Goal: Task Accomplishment & Management: Manage account settings

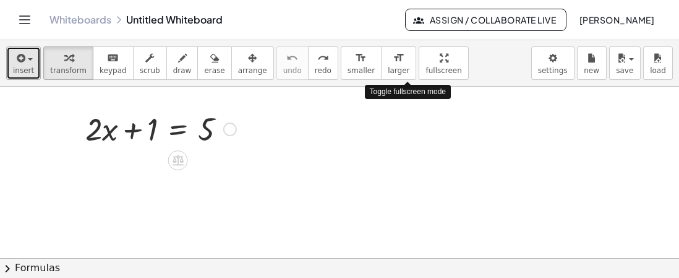
click at [32, 67] on button "insert" at bounding box center [23, 62] width 35 height 33
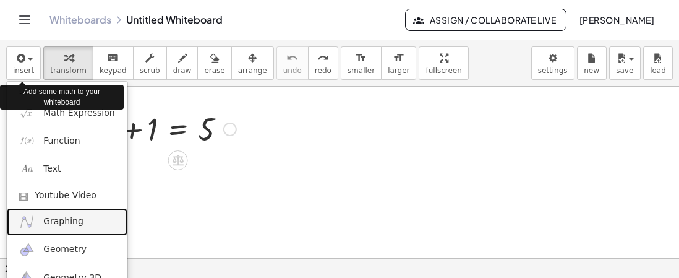
click at [68, 223] on span "Graphing" at bounding box center [63, 221] width 40 height 12
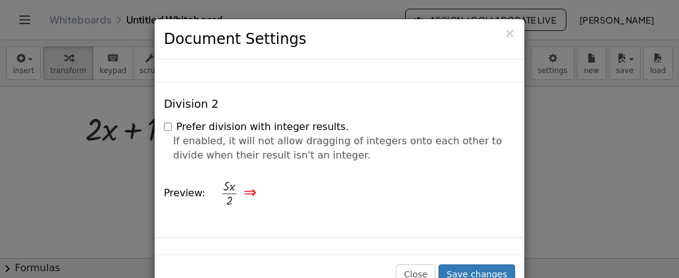
scroll to position [1234, 0]
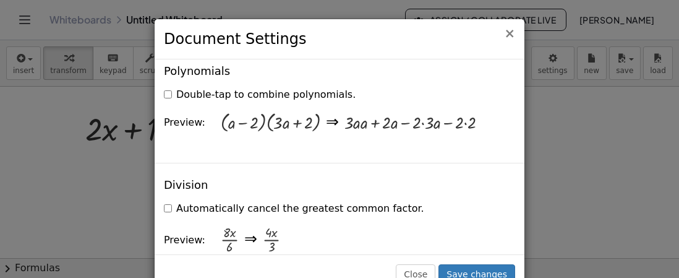
click at [507, 35] on span "×" at bounding box center [509, 33] width 11 height 15
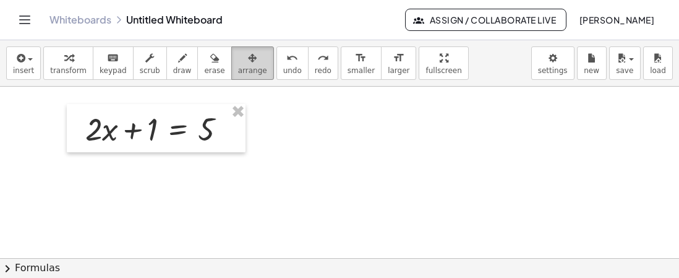
click at [238, 69] on span "arrange" at bounding box center [252, 70] width 29 height 9
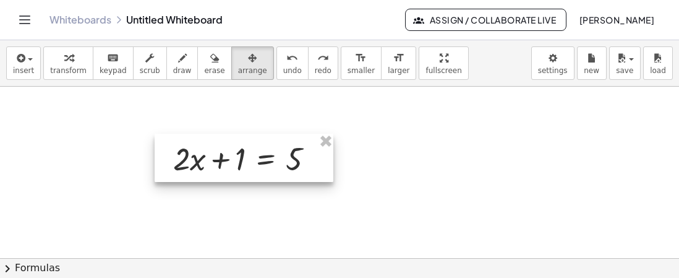
drag, startPoint x: 181, startPoint y: 127, endPoint x: 267, endPoint y: 154, distance: 90.0
click at [267, 154] on div at bounding box center [244, 158] width 179 height 48
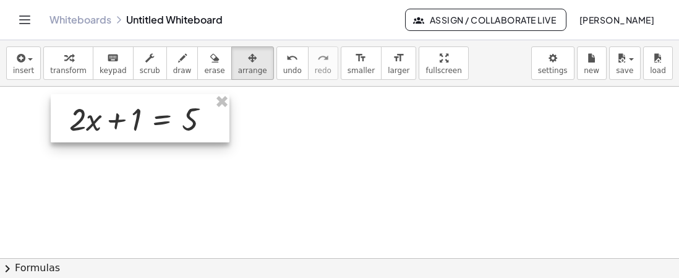
drag, startPoint x: 239, startPoint y: 153, endPoint x: 135, endPoint y: 115, distance: 110.6
click at [137, 116] on div at bounding box center [140, 118] width 179 height 48
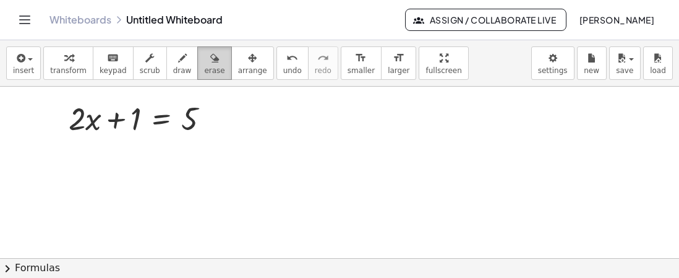
click at [204, 66] on span "erase" at bounding box center [214, 70] width 20 height 9
click at [198, 127] on div at bounding box center [339, 266] width 679 height 358
click at [182, 110] on div at bounding box center [339, 266] width 679 height 358
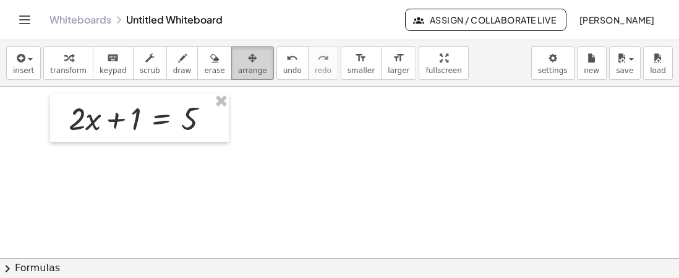
click at [248, 64] on icon "button" at bounding box center [252, 58] width 9 height 15
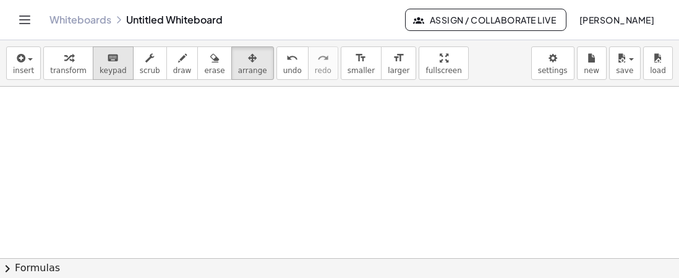
click at [100, 61] on div "keyboard" at bounding box center [113, 57] width 27 height 15
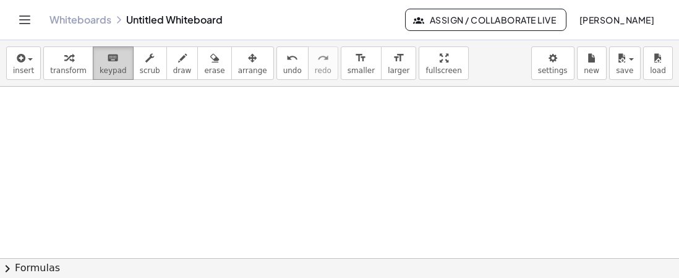
click at [100, 66] on span "keypad" at bounding box center [113, 70] width 27 height 9
click at [104, 66] on span "keypad" at bounding box center [113, 70] width 27 height 9
drag, startPoint x: 104, startPoint y: 66, endPoint x: 155, endPoint y: 106, distance: 64.7
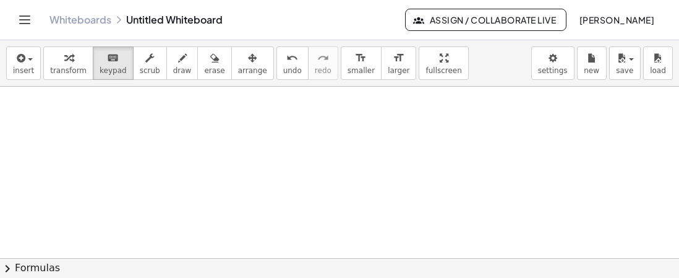
click at [105, 65] on button "keyboard keypad" at bounding box center [113, 62] width 41 height 33
click at [330, 192] on div at bounding box center [339, 266] width 679 height 358
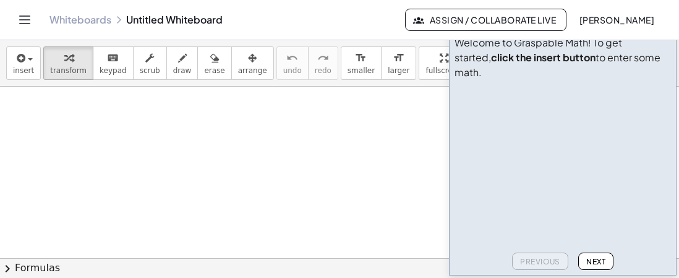
click at [660, 35] on button "button" at bounding box center [662, 26] width 17 height 17
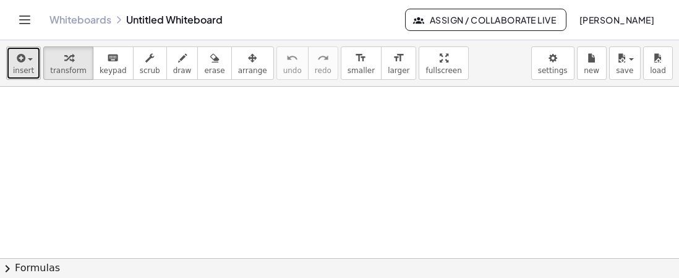
click at [30, 70] on span "insert" at bounding box center [23, 70] width 21 height 9
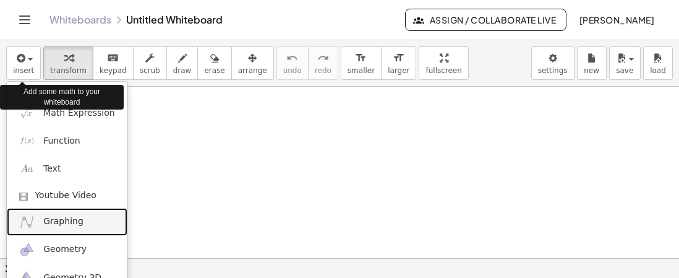
click at [56, 225] on span "Graphing" at bounding box center [63, 221] width 40 height 12
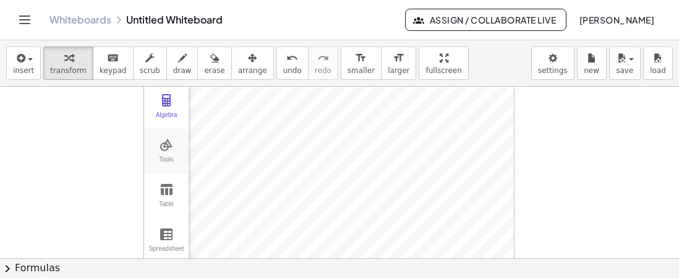
click at [165, 151] on img "Graphing Calculator" at bounding box center [166, 144] width 15 height 15
click at [220, 155] on img "Point. Select position or line, function, or curve" at bounding box center [223, 152] width 49 height 20
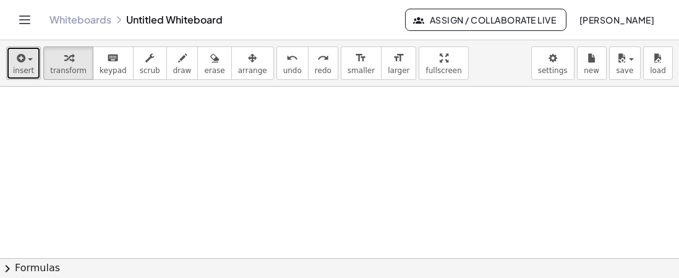
click at [30, 73] on span "insert" at bounding box center [23, 70] width 21 height 9
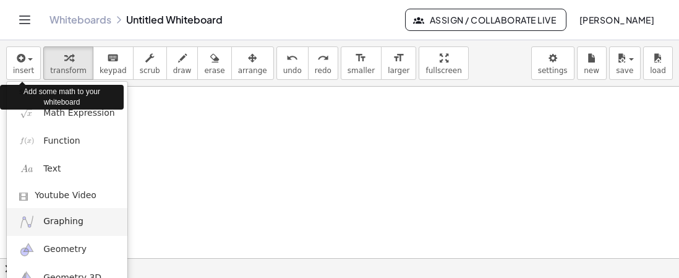
click at [77, 222] on span "Graphing" at bounding box center [63, 221] width 40 height 12
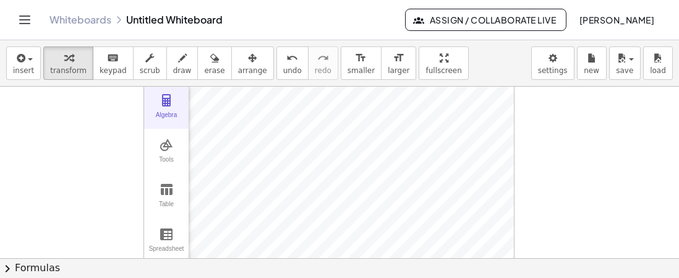
click at [172, 101] on img "Graphing Calculator" at bounding box center [166, 100] width 15 height 15
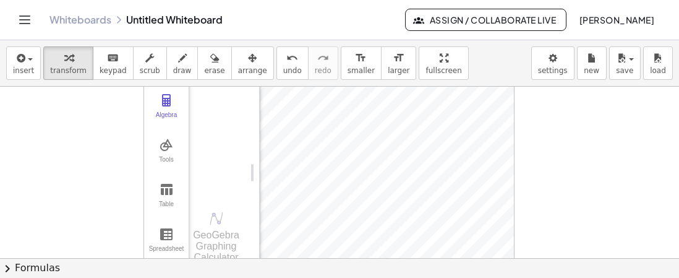
click at [219, 173] on div "Input…" at bounding box center [219, 120] width 61 height 145
click at [223, 167] on div "Input…" at bounding box center [219, 120] width 61 height 145
click at [233, 242] on div "GeoGebra Graphing Calculator" at bounding box center [216, 246] width 55 height 33
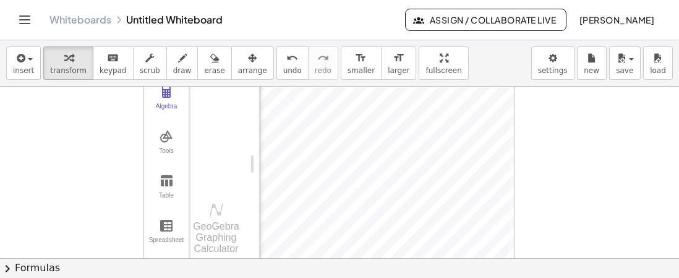
scroll to position [9, 0]
click at [226, 179] on div "Input…" at bounding box center [219, 112] width 61 height 145
click at [228, 174] on div "Input…" at bounding box center [219, 112] width 61 height 145
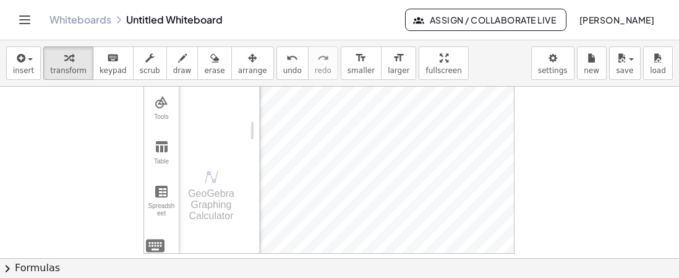
scroll to position [0, 0]
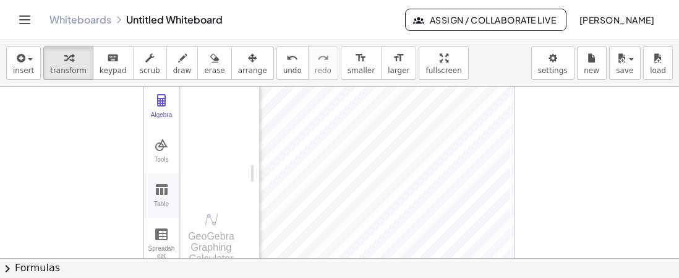
click at [161, 189] on img "Graphing Calculator" at bounding box center [161, 189] width 15 height 15
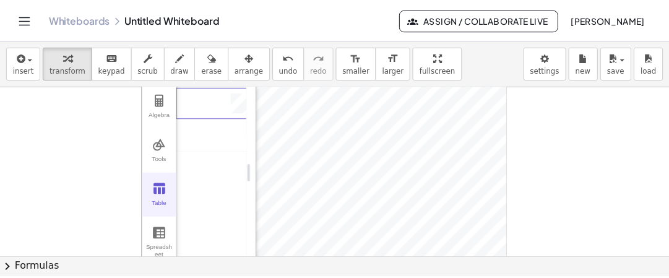
scroll to position [0, 2]
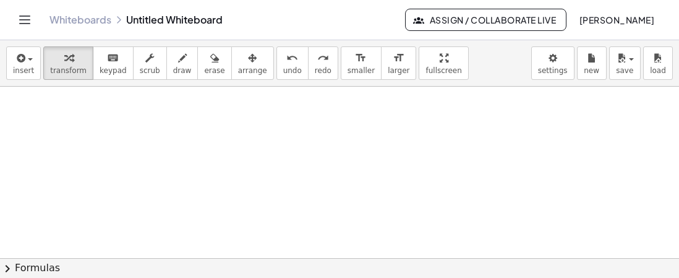
click at [25, 24] on icon "Toggle navigation" at bounding box center [25, 19] width 11 height 7
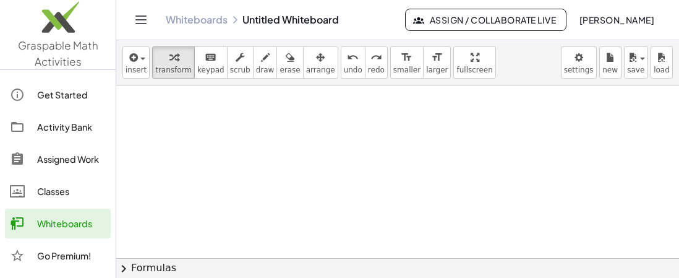
click at [25, 22] on img at bounding box center [58, 20] width 116 height 53
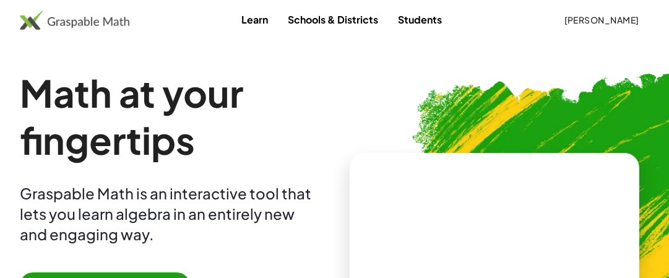
click at [224, 39] on div "Learn Schools & Districts Students [PERSON_NAME]" at bounding box center [334, 20] width 669 height 40
click at [247, 21] on link "Learn" at bounding box center [254, 19] width 46 height 23
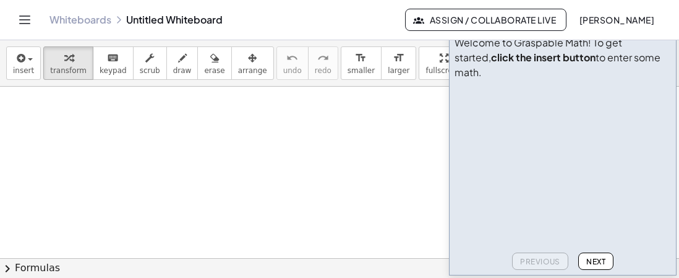
click at [662, 34] on icon "button" at bounding box center [662, 26] width 15 height 15
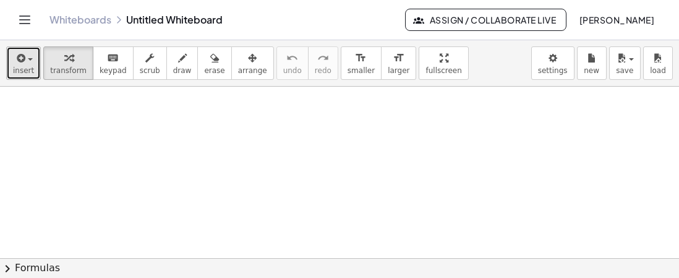
click at [22, 64] on icon "button" at bounding box center [19, 58] width 11 height 15
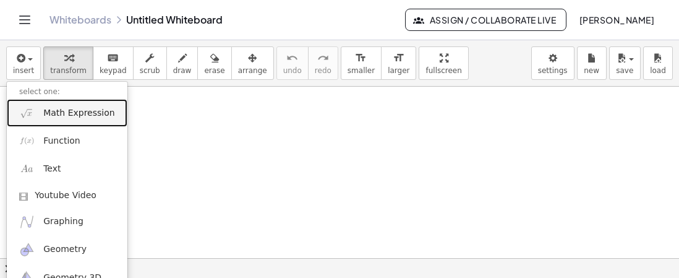
click at [69, 113] on span "Math Expression" at bounding box center [78, 113] width 71 height 12
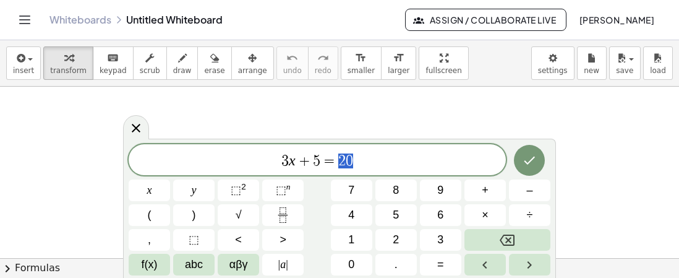
drag, startPoint x: 359, startPoint y: 159, endPoint x: 333, endPoint y: 163, distance: 26.2
click at [337, 160] on span "3 x + 5 = 2 0" at bounding box center [317, 160] width 377 height 17
click at [530, 161] on icon "Done" at bounding box center [530, 161] width 11 height 8
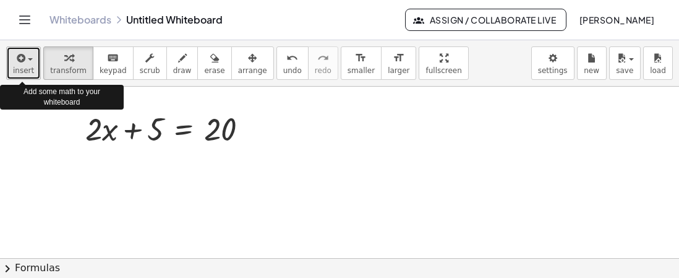
click at [29, 60] on span "button" at bounding box center [30, 59] width 5 height 2
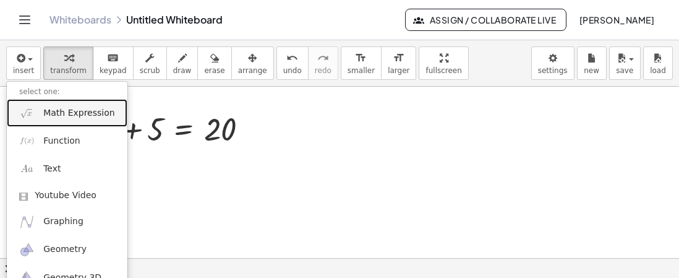
click at [75, 113] on span "Math Expression" at bounding box center [78, 113] width 71 height 12
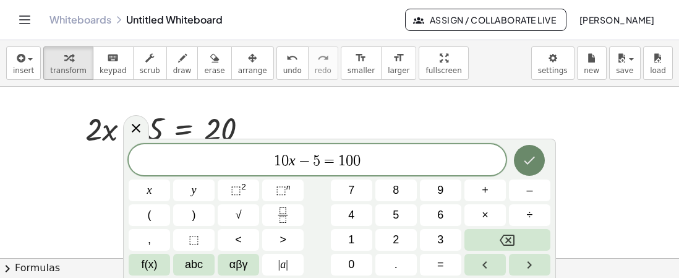
click at [525, 155] on icon "Done" at bounding box center [529, 160] width 15 height 15
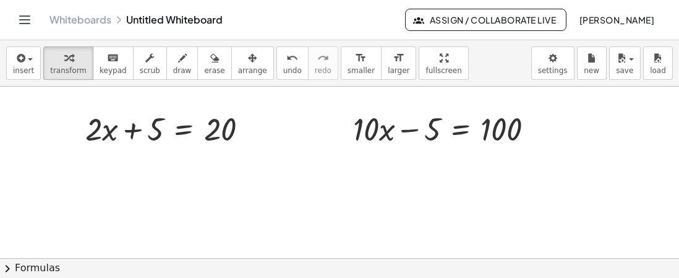
click at [481, 13] on button "Assign / Collaborate Live" at bounding box center [485, 20] width 161 height 22
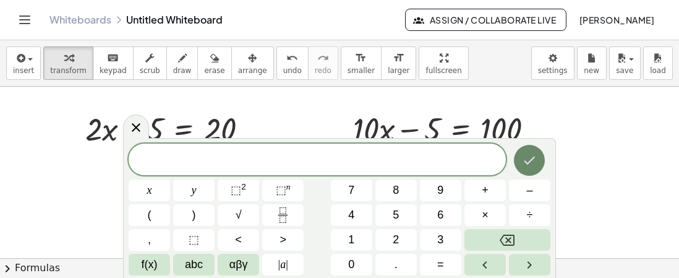
click at [532, 161] on icon "Done" at bounding box center [529, 160] width 15 height 15
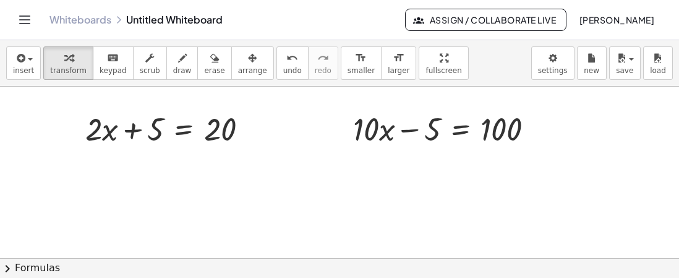
drag, startPoint x: 410, startPoint y: 61, endPoint x: 410, endPoint y: 136, distance: 74.9
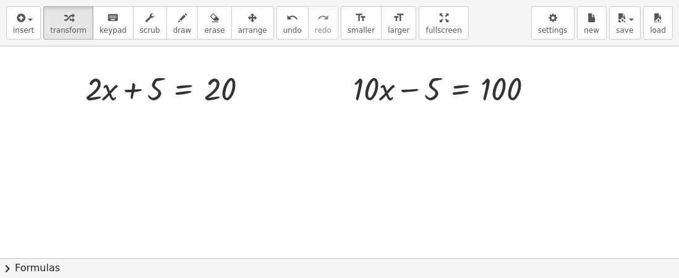
click at [410, 136] on div "insert select one: Math Expression Function Text Youtube Video Graphing Geometr…" at bounding box center [339, 139] width 679 height 278
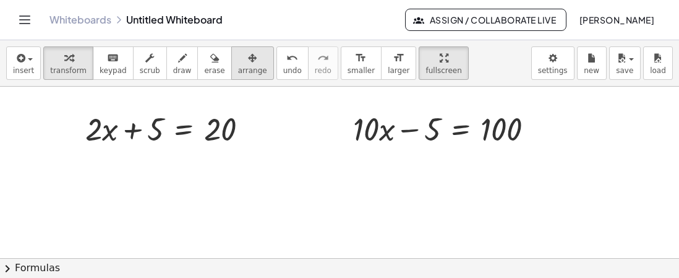
click at [238, 74] on span "arrange" at bounding box center [252, 70] width 29 height 9
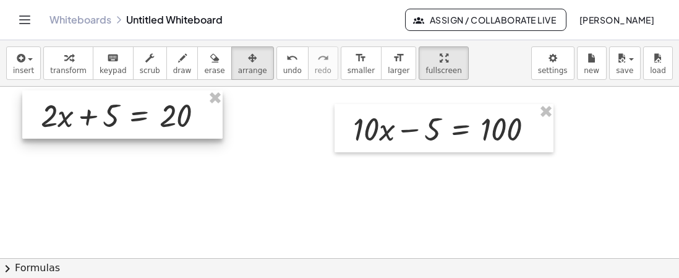
drag, startPoint x: 220, startPoint y: 134, endPoint x: 176, endPoint y: 119, distance: 46.6
click at [176, 120] on div at bounding box center [122, 114] width 200 height 48
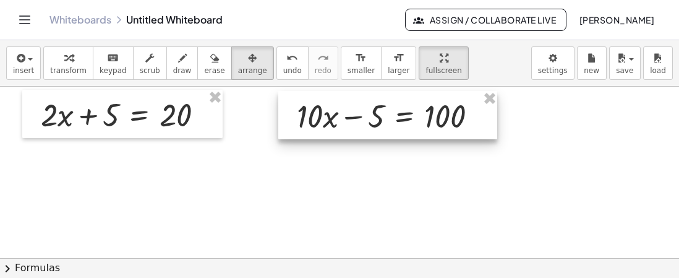
drag, startPoint x: 380, startPoint y: 139, endPoint x: 362, endPoint y: 113, distance: 31.9
click at [328, 127] on div at bounding box center [387, 115] width 219 height 48
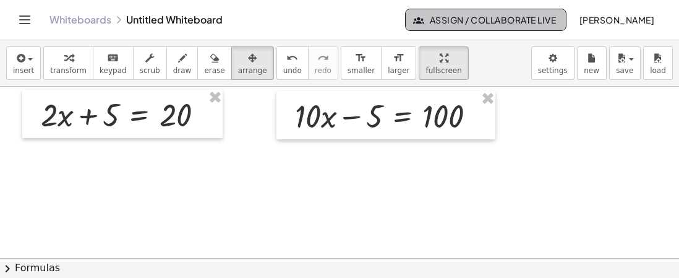
click at [504, 25] on span "Assign / Collaborate Live" at bounding box center [486, 19] width 140 height 11
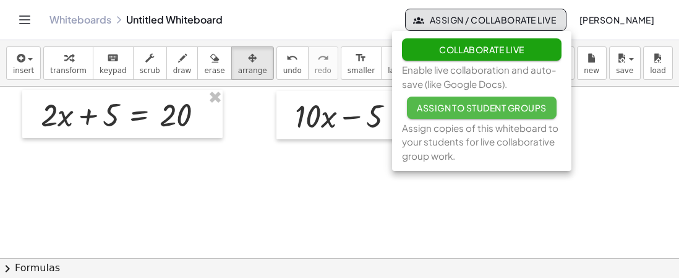
click at [505, 110] on span "Assign to Student Groups" at bounding box center [482, 107] width 130 height 11
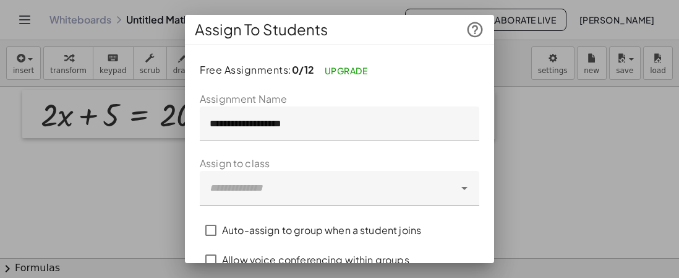
scroll to position [58, 0]
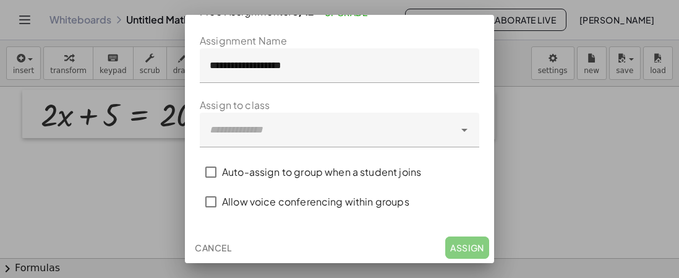
click at [440, 128] on div at bounding box center [327, 130] width 255 height 35
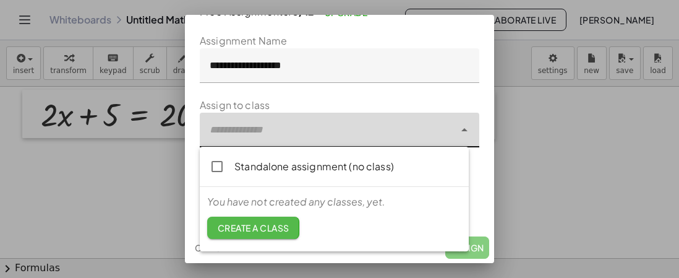
click at [233, 229] on span "Create a class" at bounding box center [253, 227] width 72 height 11
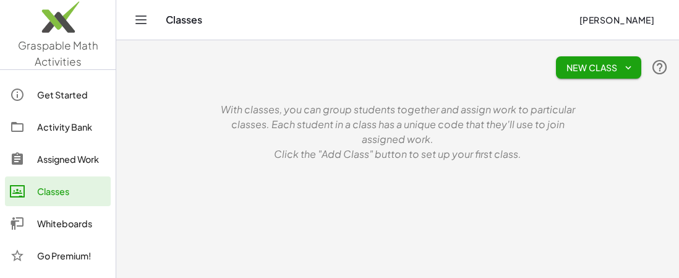
click at [616, 65] on span "New Class" at bounding box center [599, 67] width 66 height 11
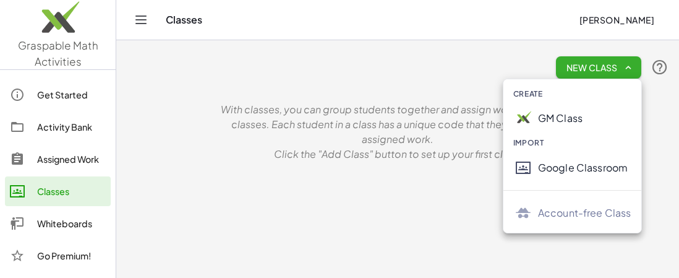
click at [390, 91] on div "New Class With classes, you can group students together and assign work to part…" at bounding box center [397, 104] width 557 height 129
